Goal: Information Seeking & Learning: Find specific fact

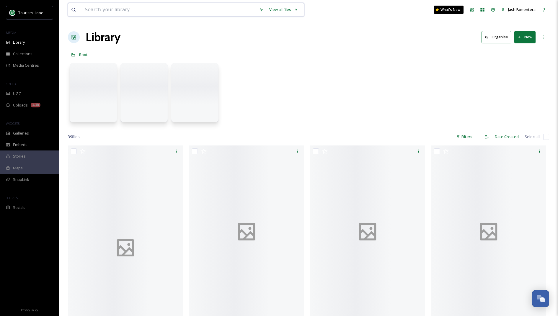
click at [125, 10] on input at bounding box center [169, 9] width 174 height 13
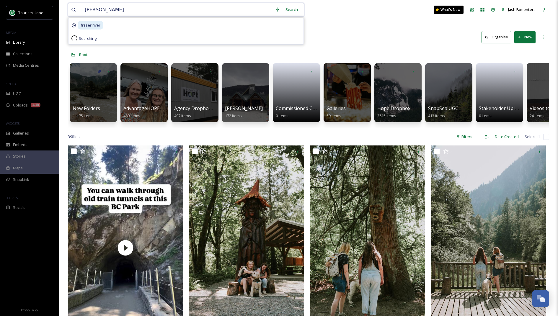
type input "fraser river"
click at [283, 11] on div "Search Press Enter to search" at bounding box center [288, 10] width 25 height 12
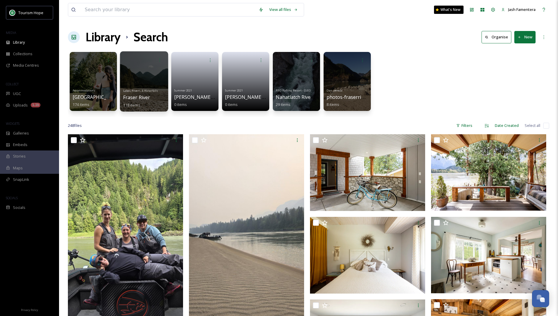
click at [153, 83] on div at bounding box center [144, 81] width 48 height 60
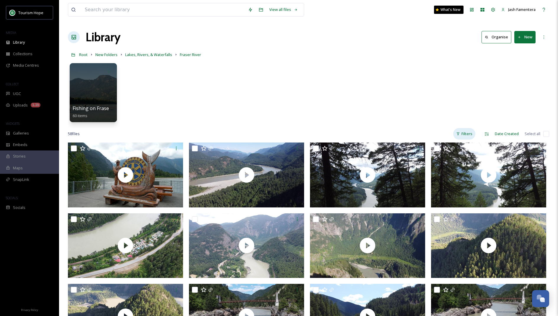
click at [465, 136] on div "Filters" at bounding box center [464, 134] width 22 height 12
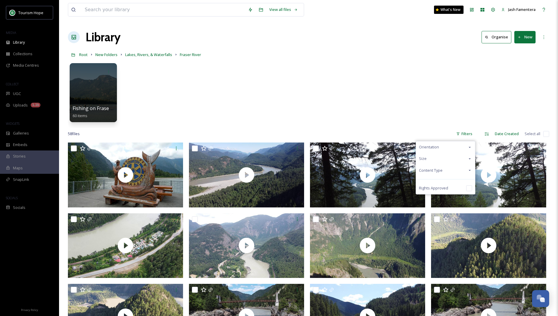
click at [441, 173] on div "Content Type" at bounding box center [445, 171] width 59 height 12
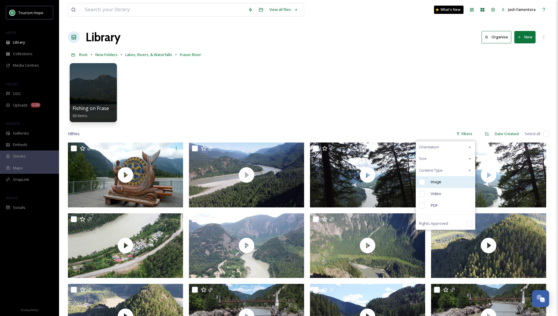
click at [440, 177] on div "Image" at bounding box center [445, 182] width 59 height 12
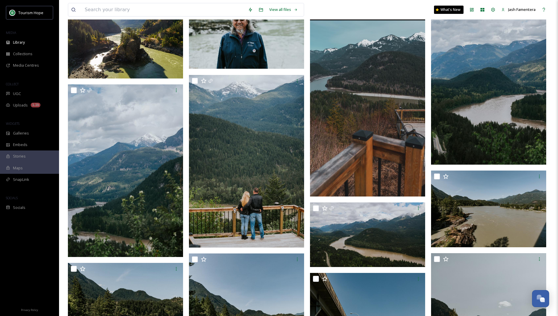
scroll to position [154, 0]
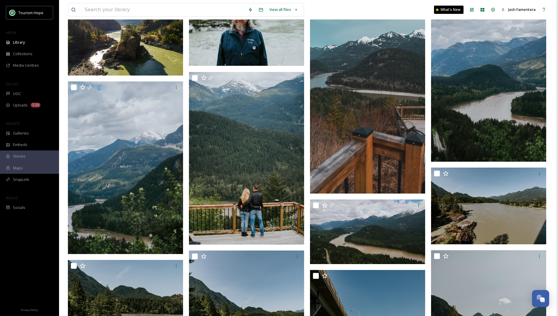
click at [485, 116] on img at bounding box center [488, 75] width 115 height 173
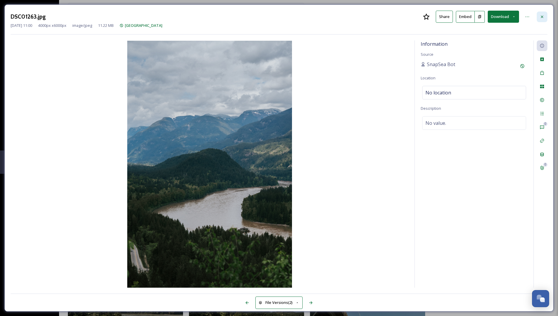
click at [546, 14] on div at bounding box center [542, 17] width 11 height 11
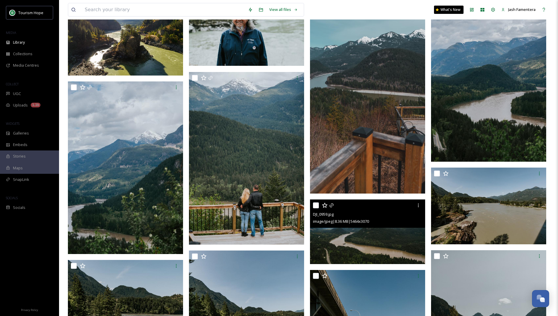
click at [385, 242] on img at bounding box center [367, 232] width 115 height 65
